Goal: Use online tool/utility: Utilize a website feature to perform a specific function

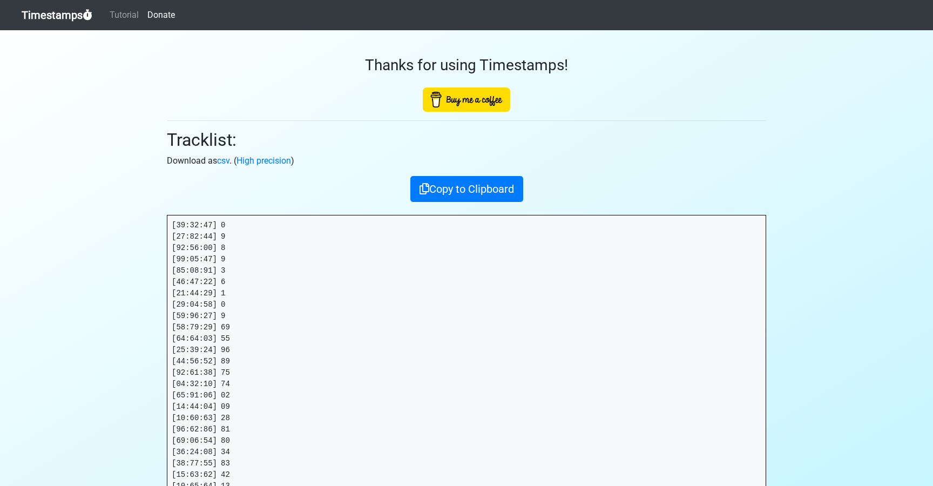
click at [56, 17] on link "Timestamps" at bounding box center [57, 15] width 71 height 22
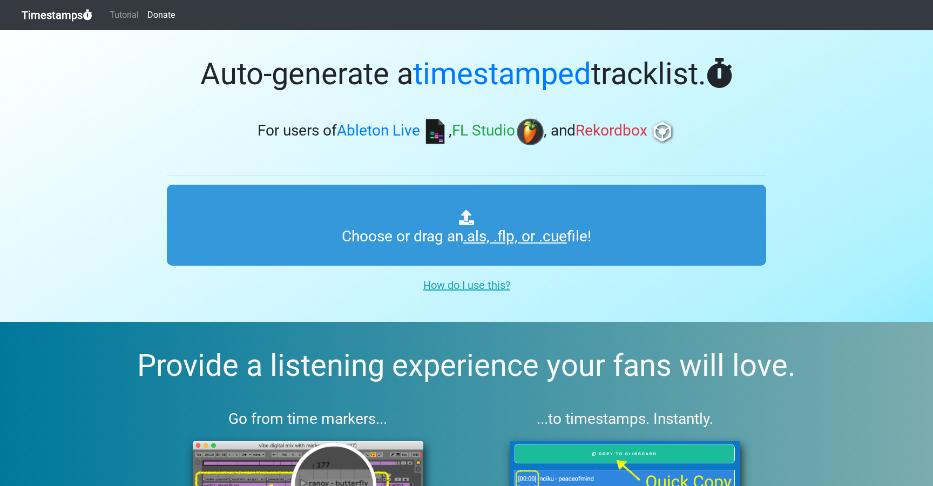
type input "C:\fakepath\DIALEKT RADIO #299-A (WORLDWIDE).als"
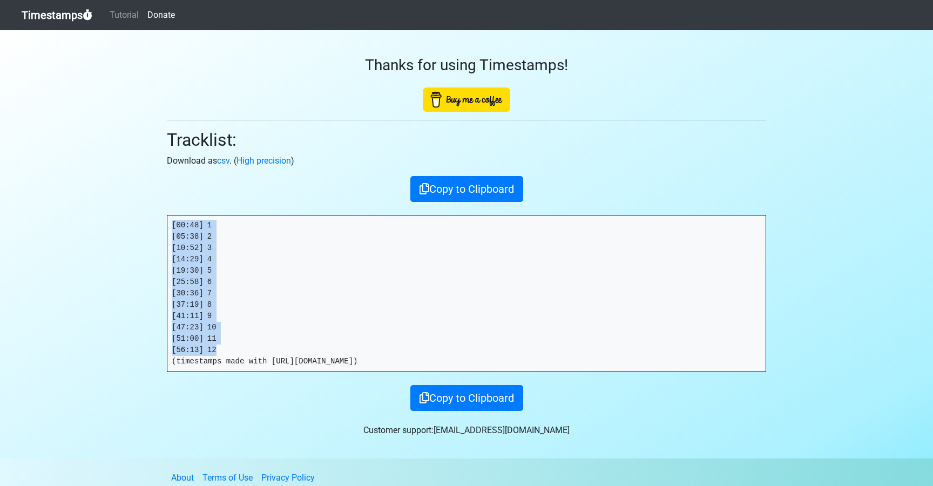
drag, startPoint x: 219, startPoint y: 350, endPoint x: 169, endPoint y: 246, distance: 115.2
click at [156, 230] on section "Thanks for using Timestamps! Tracklist: Download as csv . ( High precision ) Co…" at bounding box center [466, 244] width 933 height 428
copy pre "[00:48] 1 [05:38] 2 [10:52] 3 [14:29] 4 [19:30] 5 [25:58] 6 [30:36] 7 [37:19] 8…"
